Goal: Register for event/course

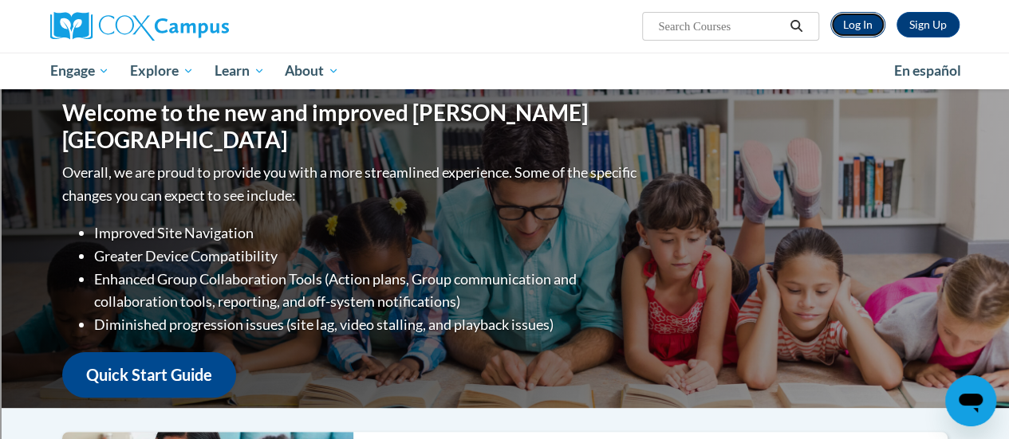
click at [849, 26] on link "Log In" at bounding box center [857, 25] width 55 height 26
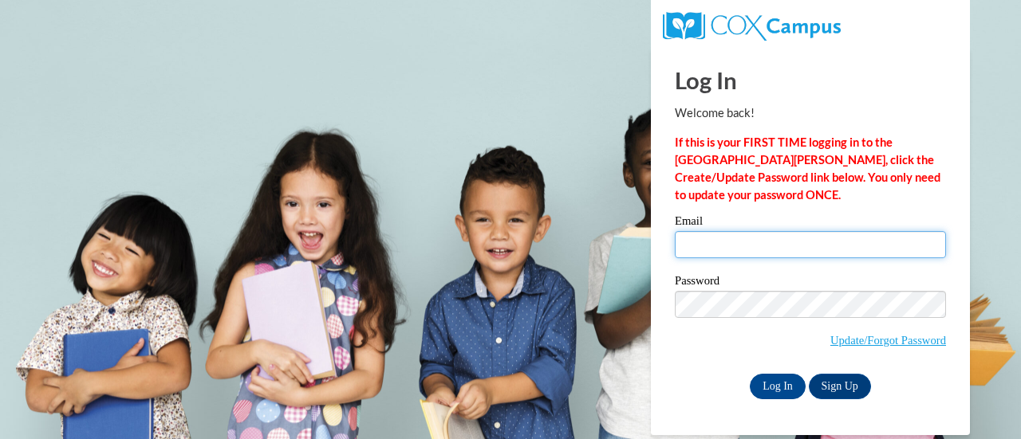
click at [813, 244] on input "Email" at bounding box center [810, 244] width 271 height 27
type input "[EMAIL_ADDRESS][DOMAIN_NAME]"
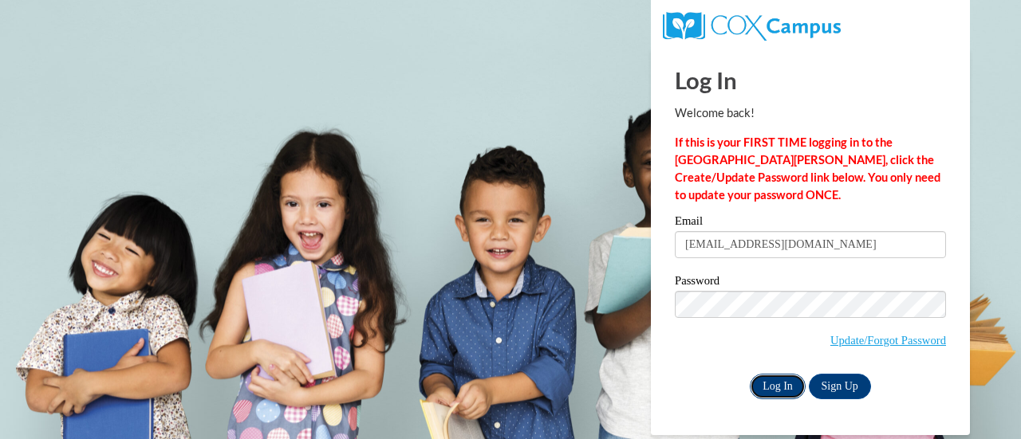
click at [778, 385] on input "Log In" at bounding box center [777, 387] width 56 height 26
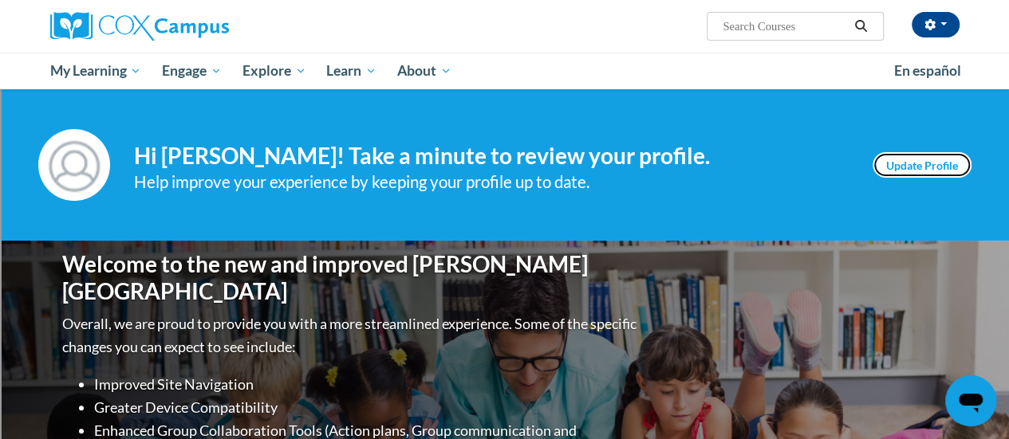
click at [888, 162] on link "Update Profile" at bounding box center [921, 165] width 99 height 26
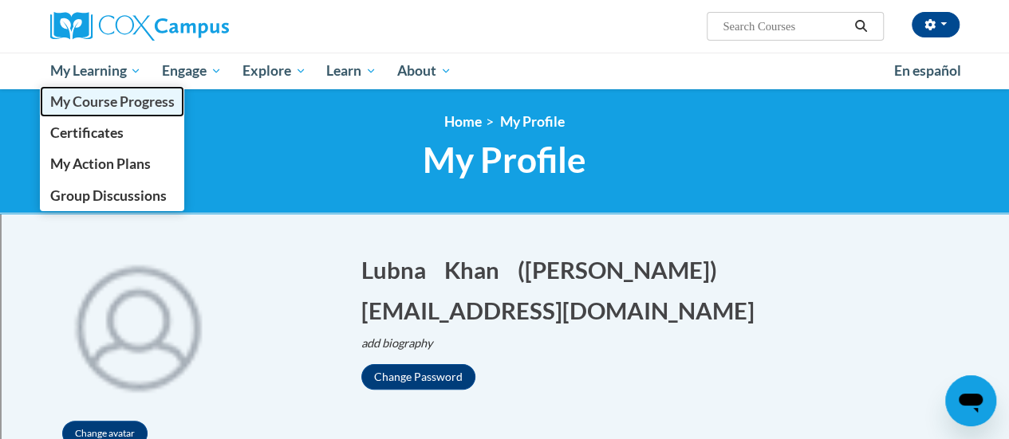
click at [95, 98] on span "My Course Progress" at bounding box center [111, 101] width 124 height 17
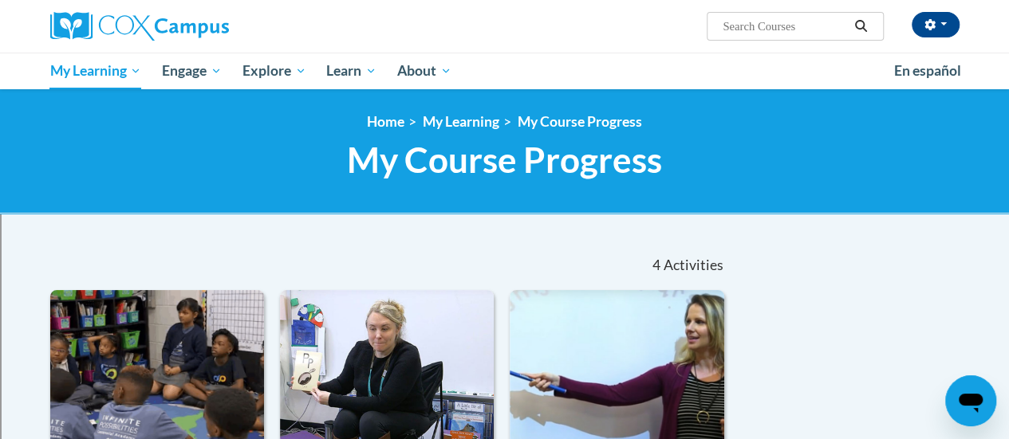
click at [751, 26] on input "Search..." at bounding box center [785, 26] width 128 height 19
type input "oral language"
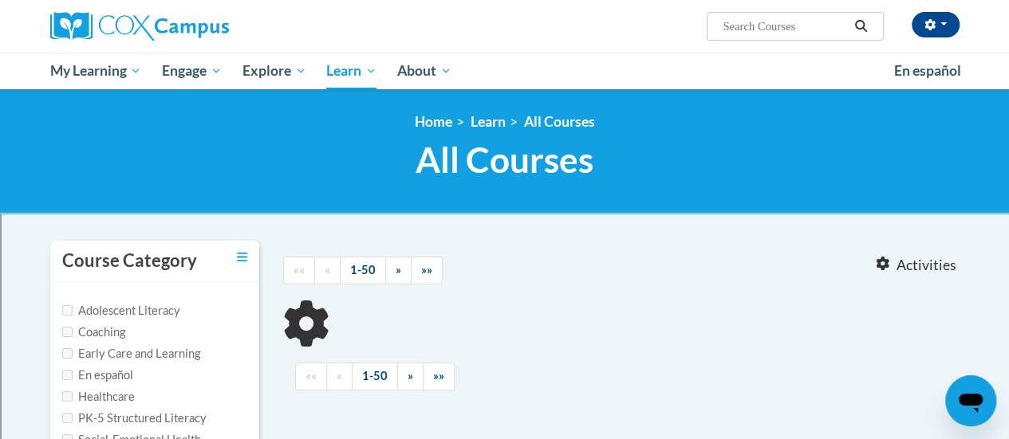
type input "oral language"
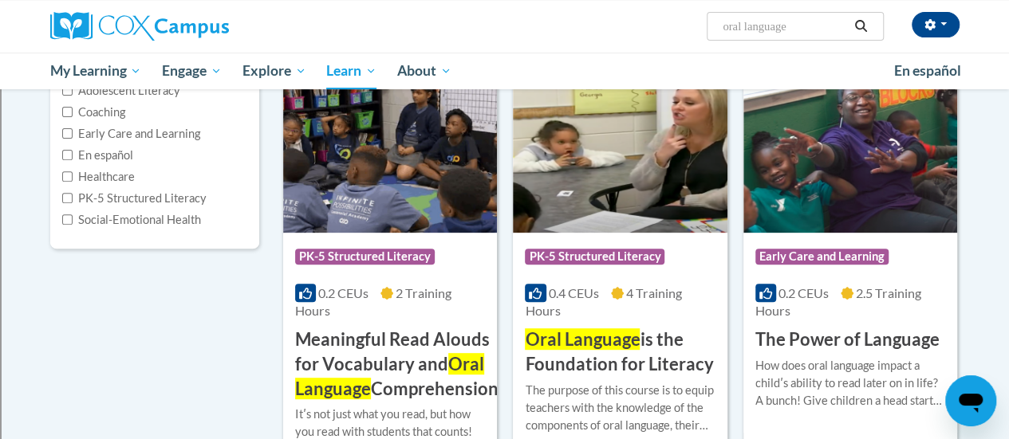
scroll to position [265, 0]
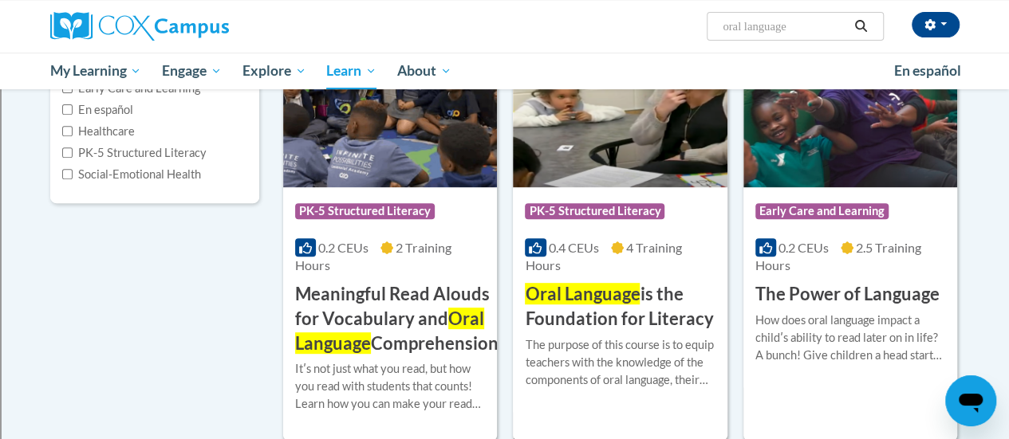
click at [606, 136] on img at bounding box center [620, 106] width 214 height 163
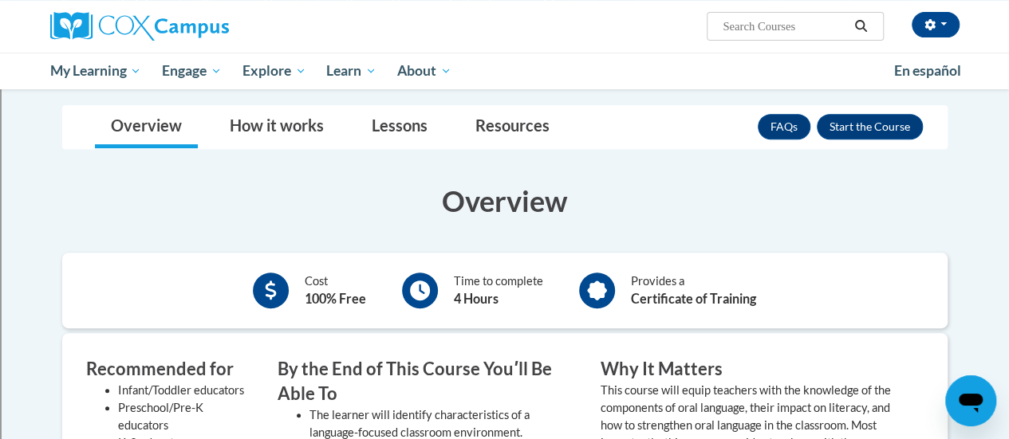
scroll to position [278, 0]
click at [837, 128] on button "Enroll" at bounding box center [869, 128] width 106 height 26
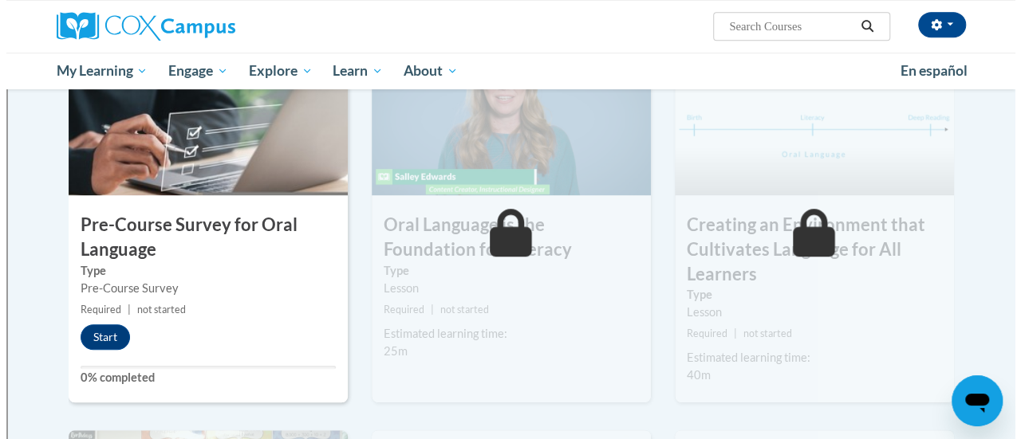
scroll to position [417, 0]
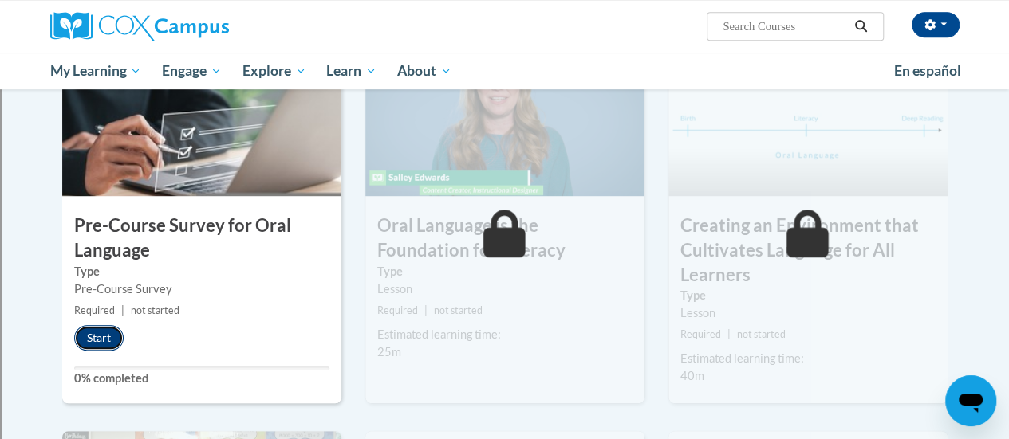
click at [83, 333] on button "Start" at bounding box center [98, 338] width 49 height 26
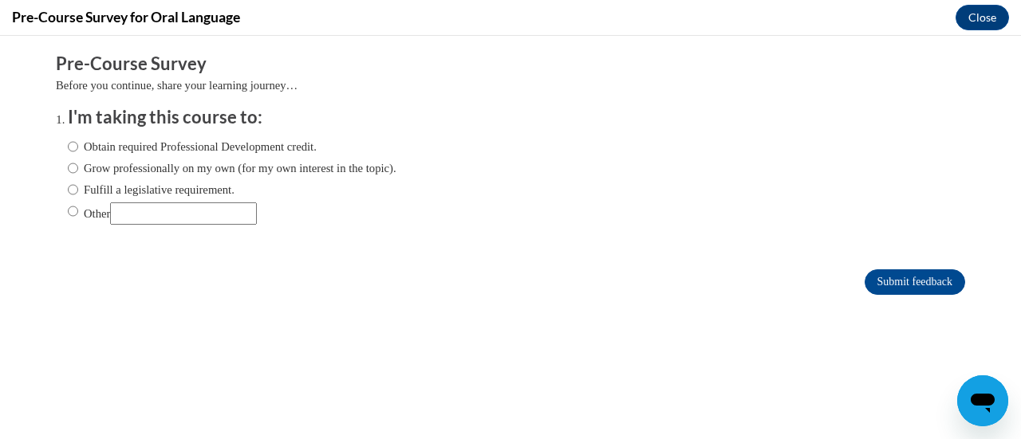
scroll to position [0, 0]
click at [68, 188] on input "Fulfill a legislative requirement." at bounding box center [73, 190] width 10 height 18
radio input "true"
click at [926, 277] on input "Submit feedback" at bounding box center [914, 282] width 100 height 26
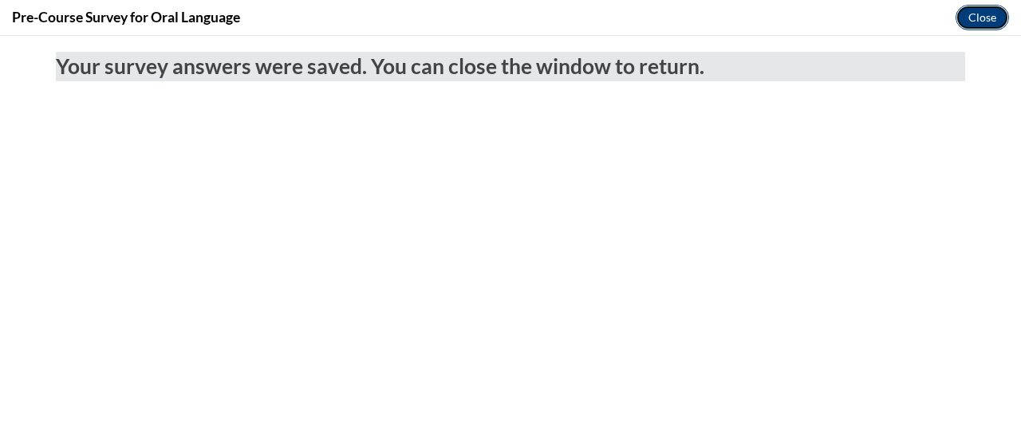
click at [970, 18] on button "Close" at bounding box center [981, 18] width 53 height 26
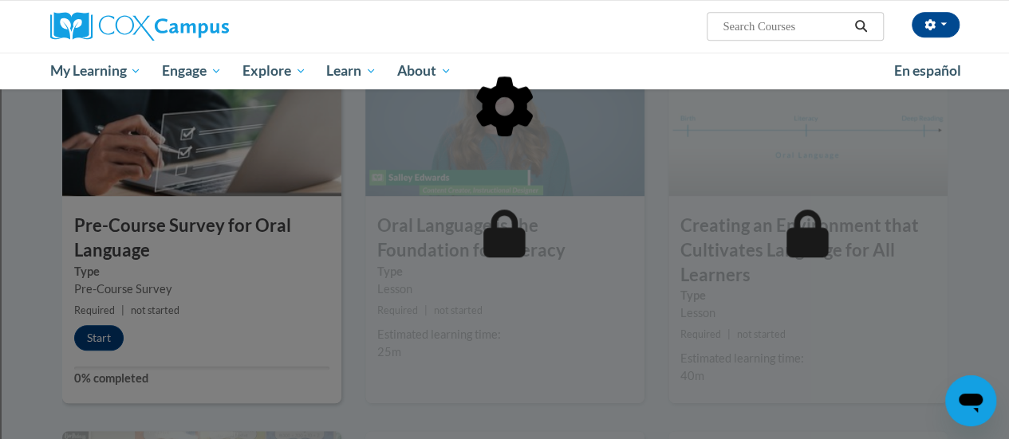
click at [105, 327] on div at bounding box center [504, 188] width 885 height 303
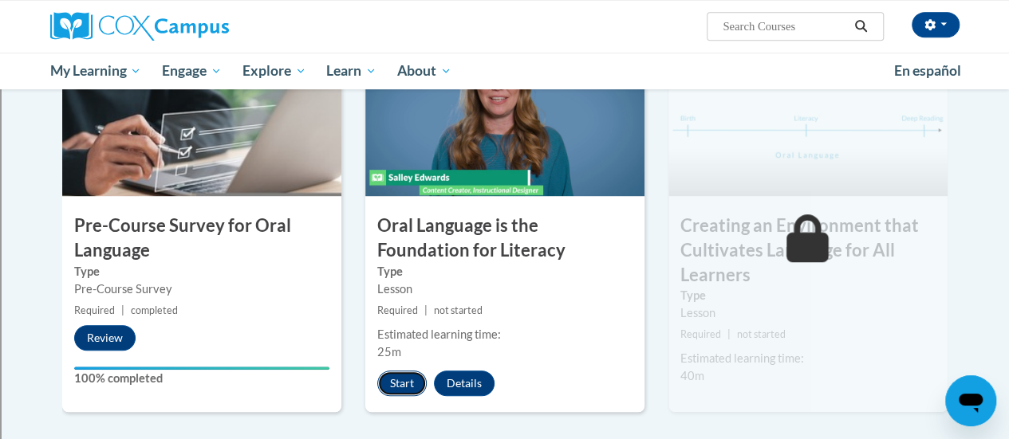
click at [395, 379] on button "Start" at bounding box center [401, 384] width 49 height 26
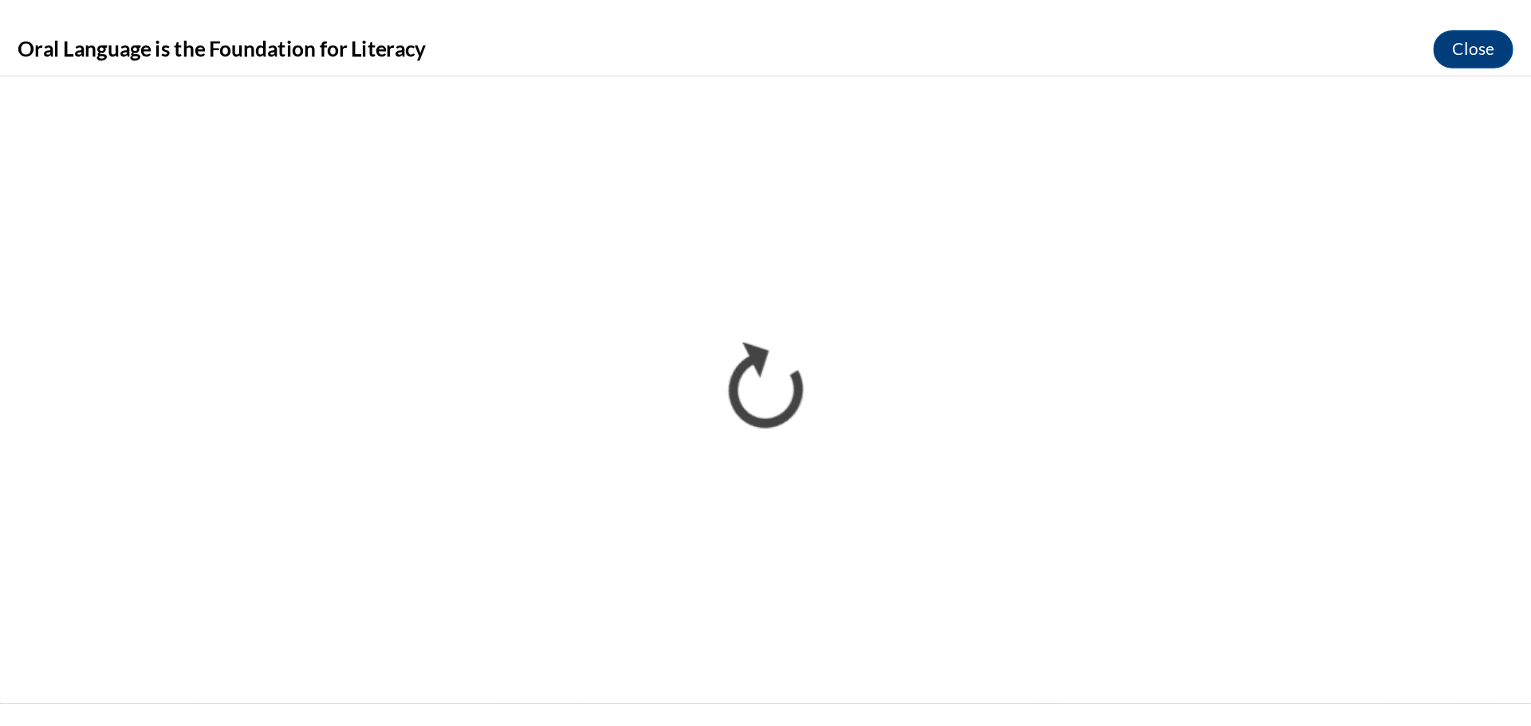
scroll to position [417, 0]
